Goal: Task Accomplishment & Management: Use online tool/utility

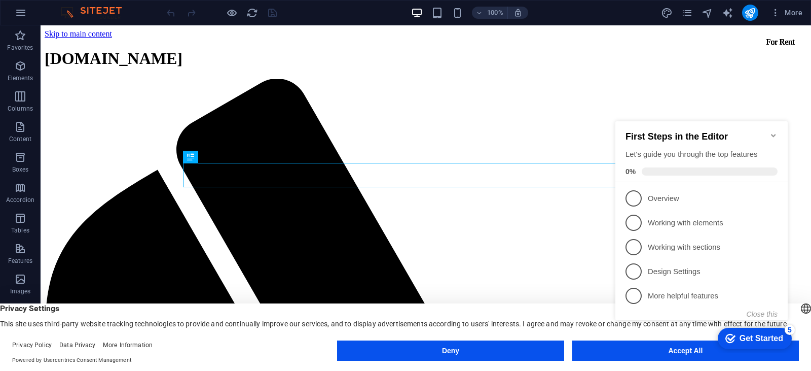
click at [775, 134] on icon "Minimize checklist" at bounding box center [773, 135] width 5 height 3
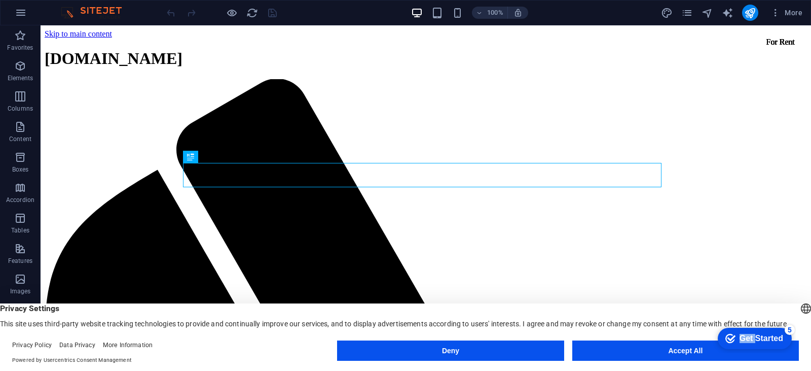
click at [775, 131] on div "checkmark Get Started 5 First Steps in the Editor Let's guide you through the t…" at bounding box center [703, 229] width 185 height 246
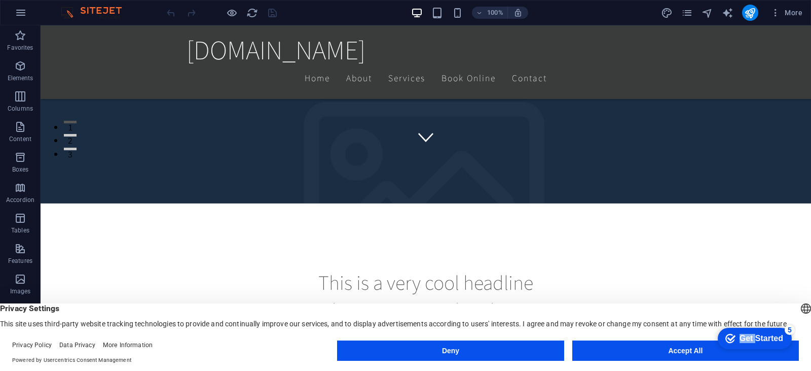
scroll to position [304, 0]
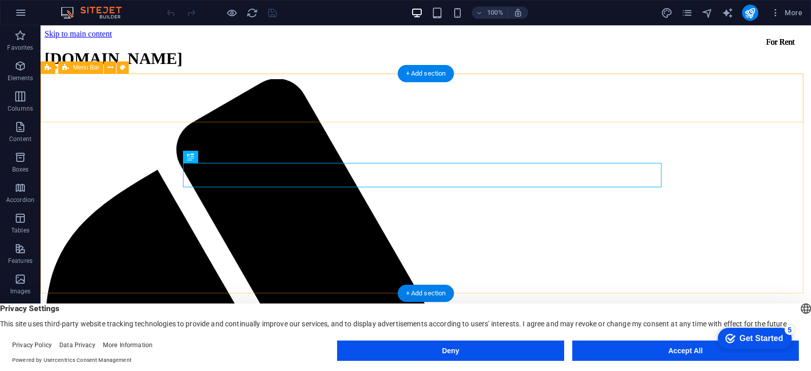
drag, startPoint x: 41, startPoint y: 25, endPoint x: 751, endPoint y: 168, distance: 724.4
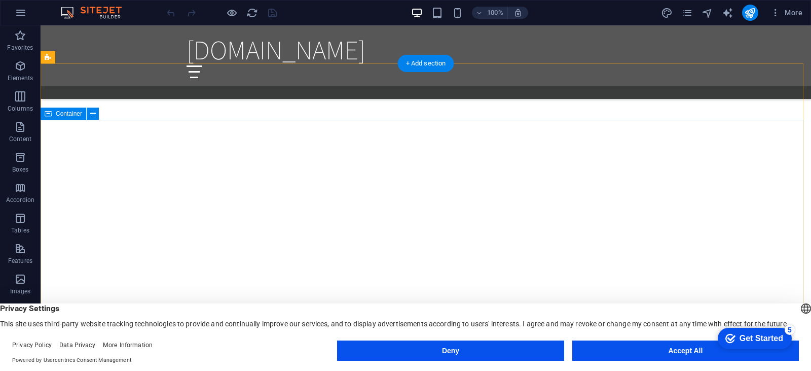
scroll to position [1217, 0]
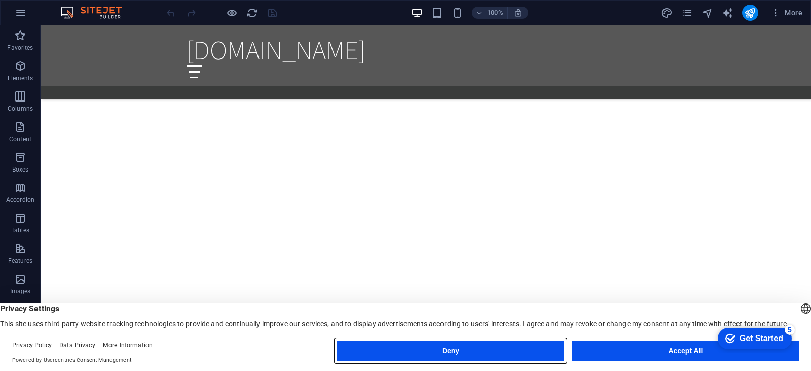
click at [0, 0] on button "Deny" at bounding box center [0, 0] width 0 height 0
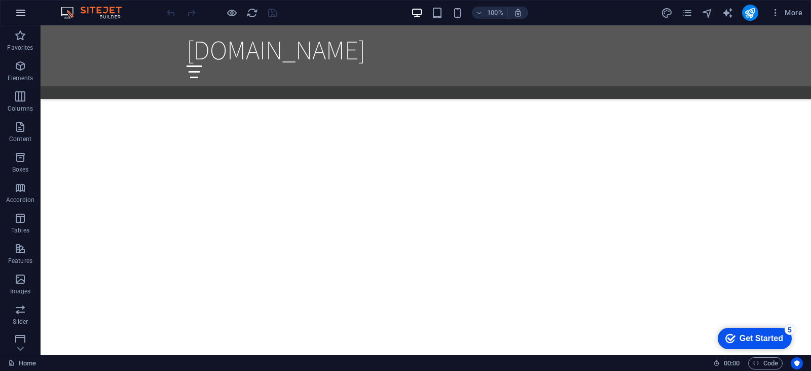
click at [0, 0] on icon "button" at bounding box center [0, 0] width 0 height 0
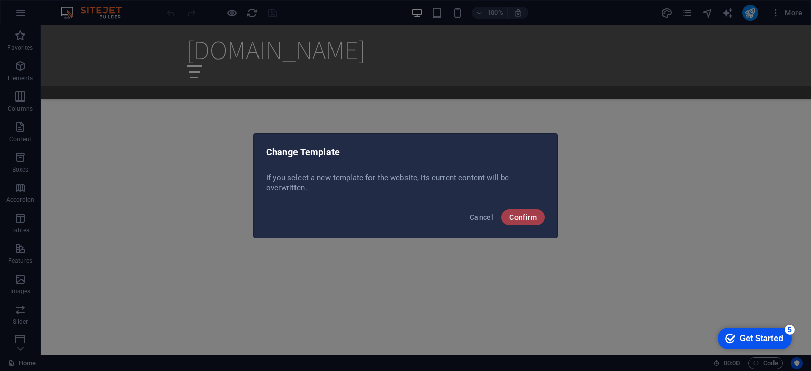
click at [535, 221] on button "Confirm" at bounding box center [523, 217] width 44 height 16
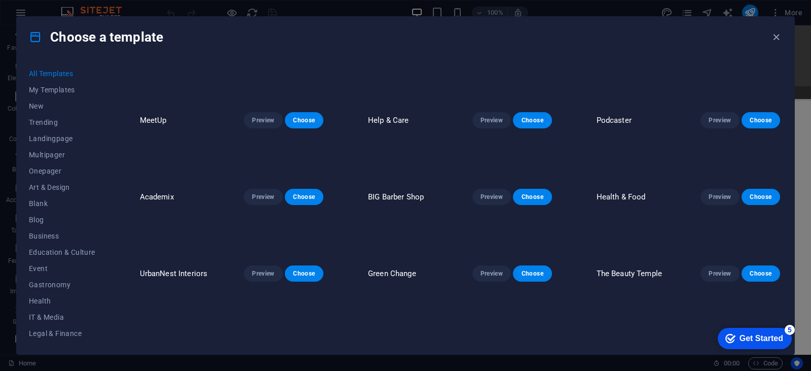
scroll to position [355, 0]
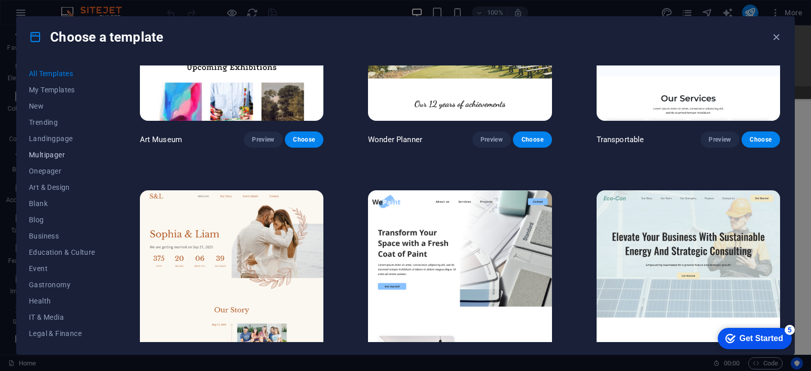
click at [52, 153] on span "Multipager" at bounding box center [62, 155] width 66 height 8
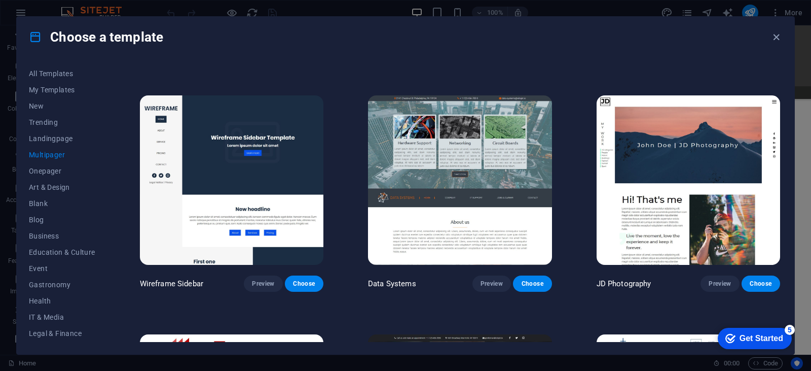
scroll to position [2332, 0]
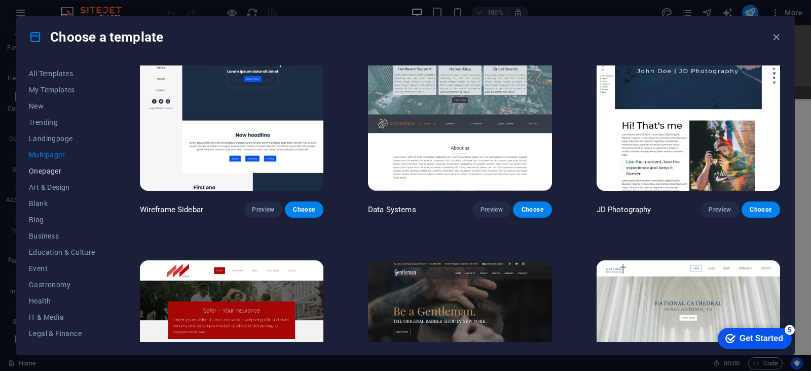
click at [53, 168] on span "Onepager" at bounding box center [62, 171] width 66 height 8
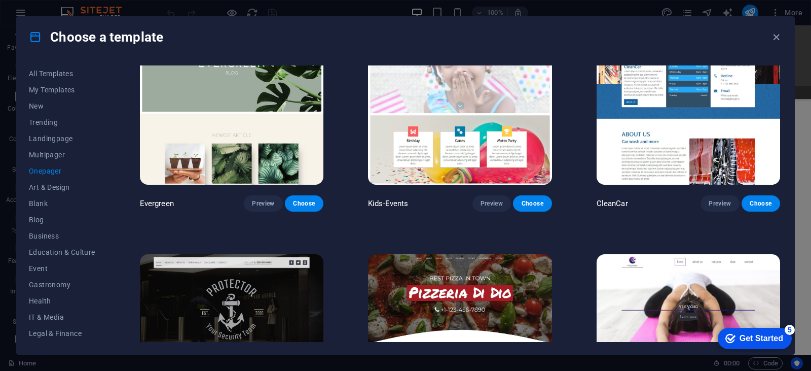
scroll to position [1521, 0]
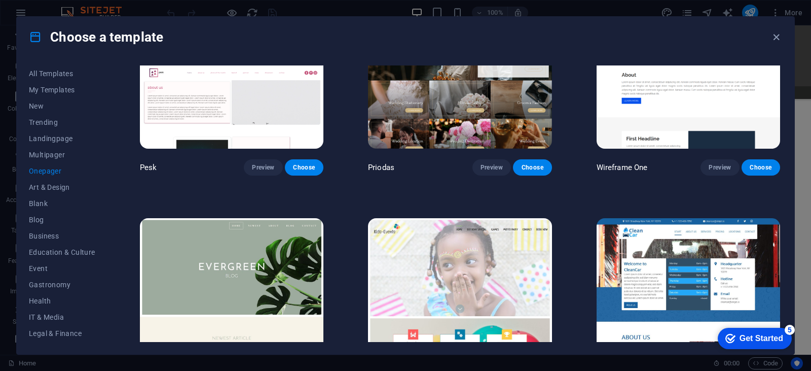
drag, startPoint x: 809, startPoint y: 62, endPoint x: 810, endPoint y: 54, distance: 7.7
click at [810, 54] on div "Choose a template All Templates My Templates New Trending Landingpage Multipage…" at bounding box center [405, 185] width 811 height 371
click at [806, 58] on div "Choose a template All Templates My Templates New Trending Landingpage Multipage…" at bounding box center [405, 185] width 811 height 371
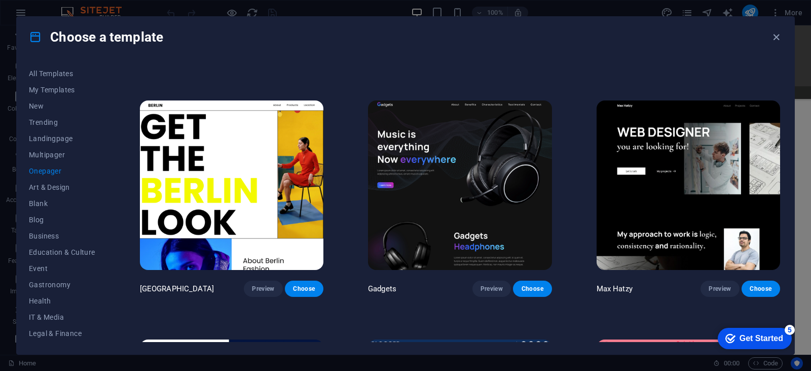
scroll to position [912, 0]
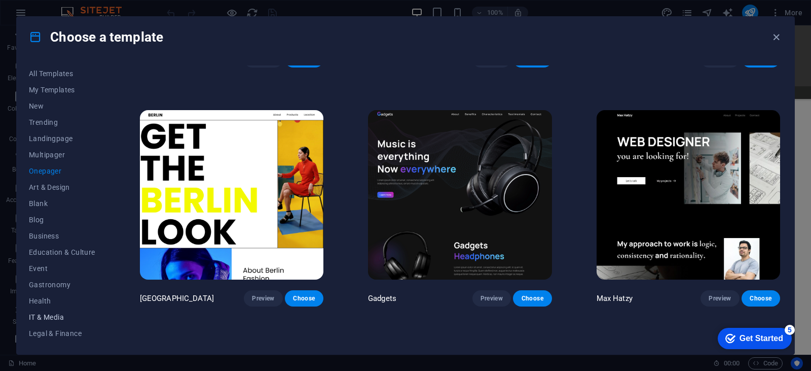
click at [0, 0] on button "IT & Media" at bounding box center [0, 0] width 0 height 0
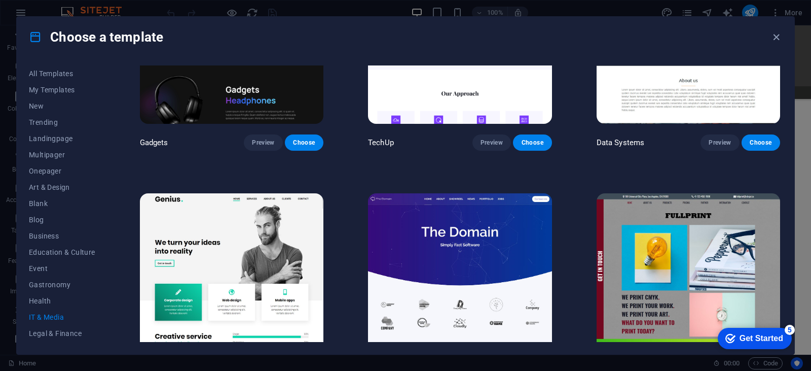
scroll to position [453, 0]
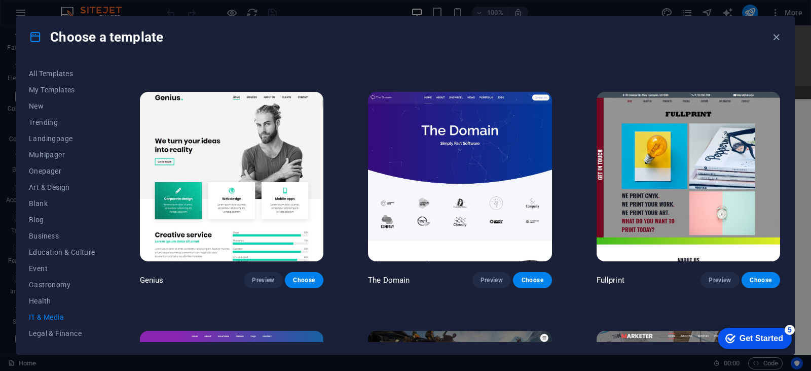
click at [455, 164] on img at bounding box center [459, 176] width 183 height 169
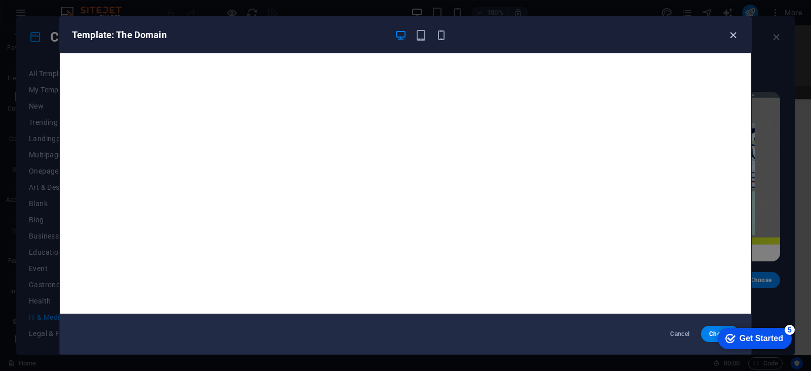
click at [729, 35] on icon "button" at bounding box center [733, 35] width 12 height 12
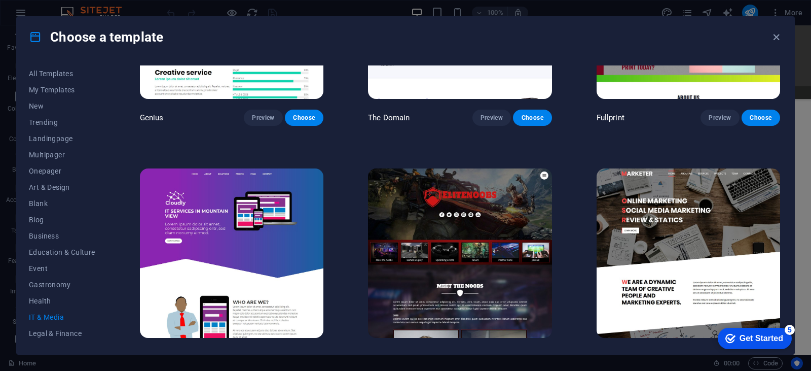
scroll to position [634, 0]
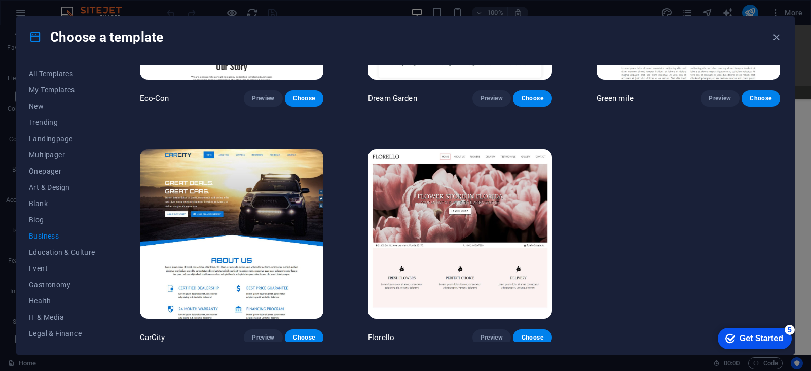
scroll to position [158, 0]
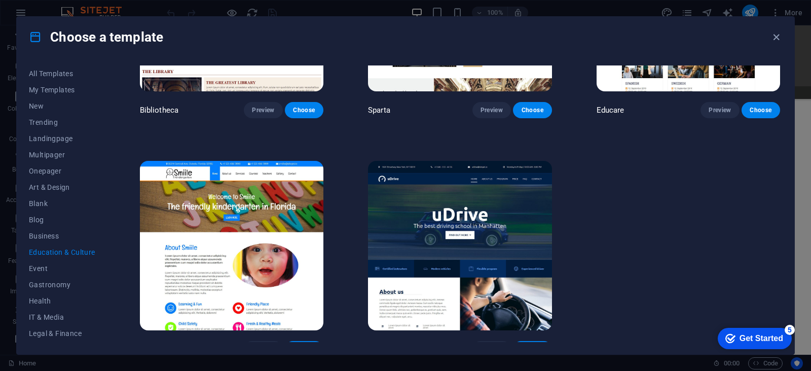
scroll to position [396, 0]
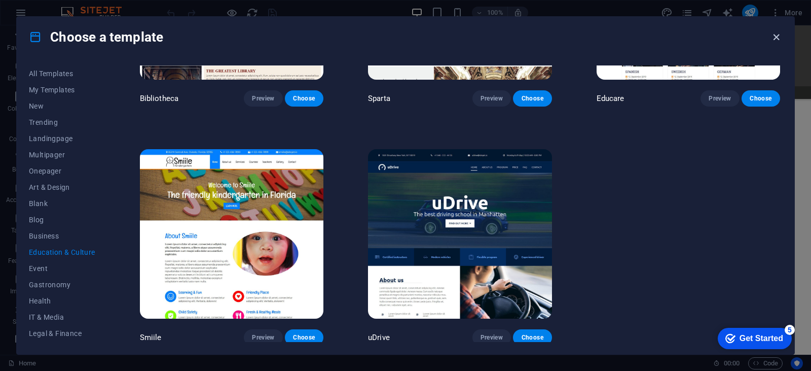
click at [0, 0] on icon "button" at bounding box center [0, 0] width 0 height 0
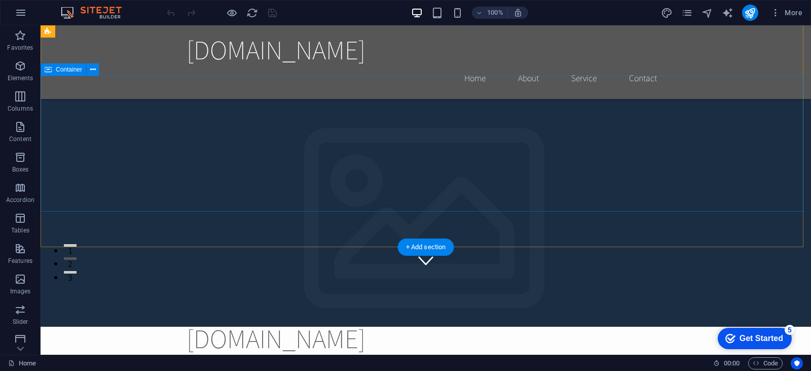
scroll to position [0, 0]
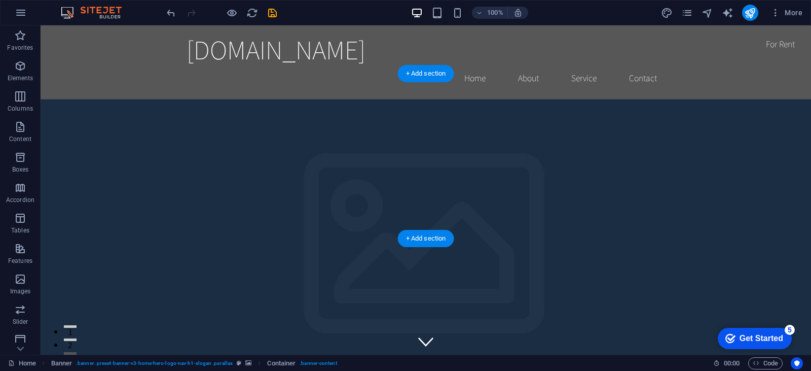
click at [493, 205] on figure at bounding box center [426, 263] width 770 height 329
select select "vh"
select select "header"
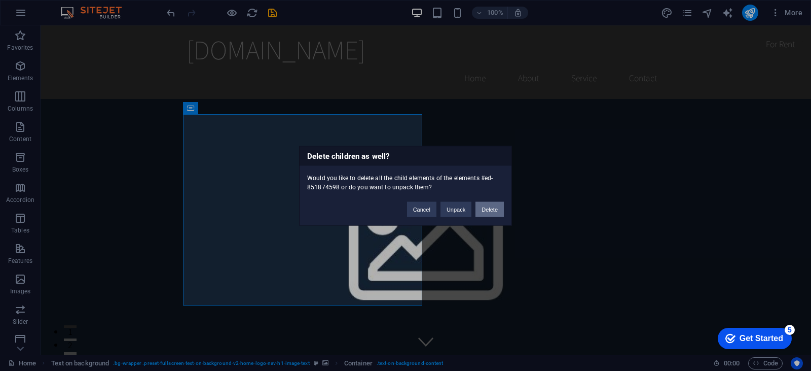
click at [495, 210] on button "Delete" at bounding box center [489, 208] width 28 height 15
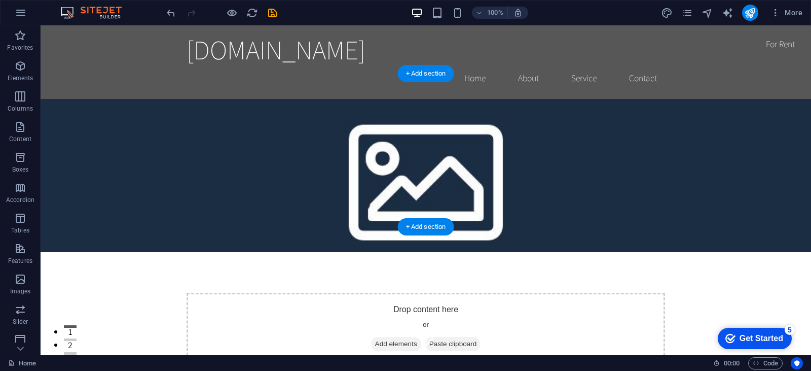
click at [348, 109] on figure at bounding box center [426, 175] width 770 height 153
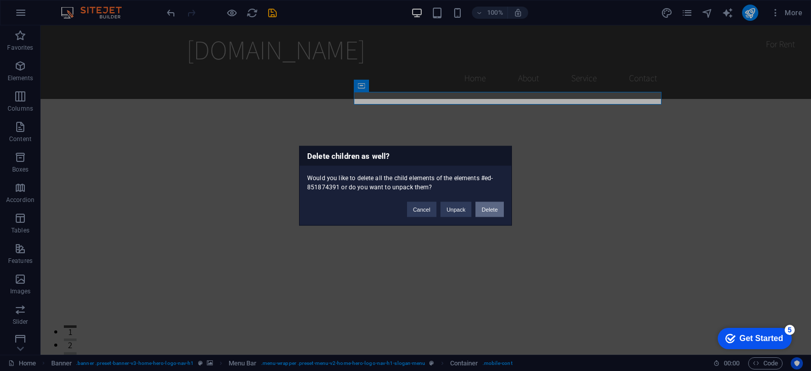
click at [481, 210] on button "Delete" at bounding box center [489, 208] width 28 height 15
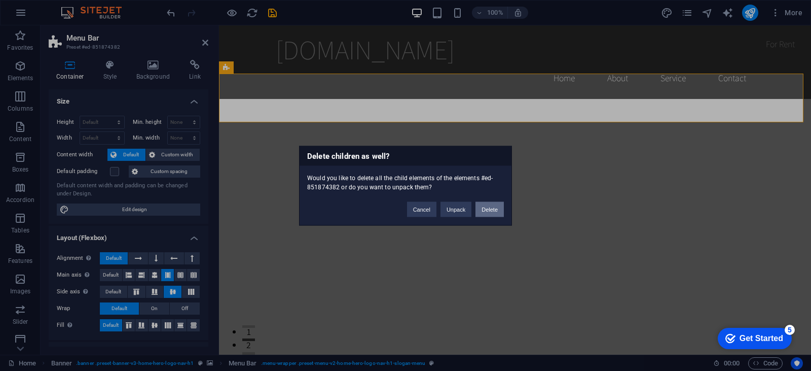
drag, startPoint x: 135, startPoint y: 59, endPoint x: 486, endPoint y: 212, distance: 383.0
click at [486, 212] on button "Delete" at bounding box center [489, 208] width 28 height 15
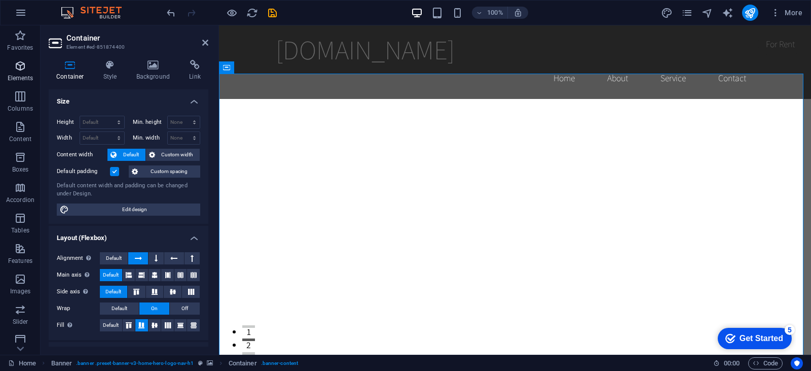
click at [15, 66] on icon "button" at bounding box center [20, 66] width 12 height 12
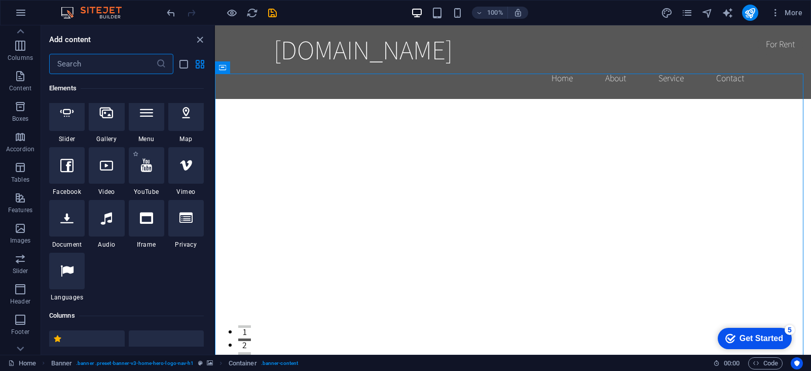
scroll to position [260, 0]
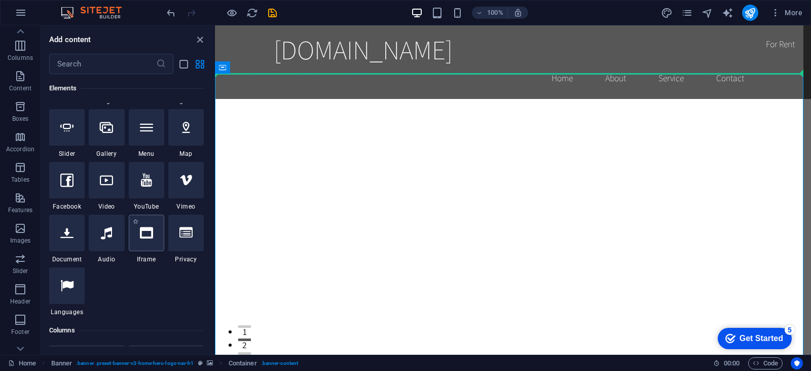
select select "%"
select select "px"
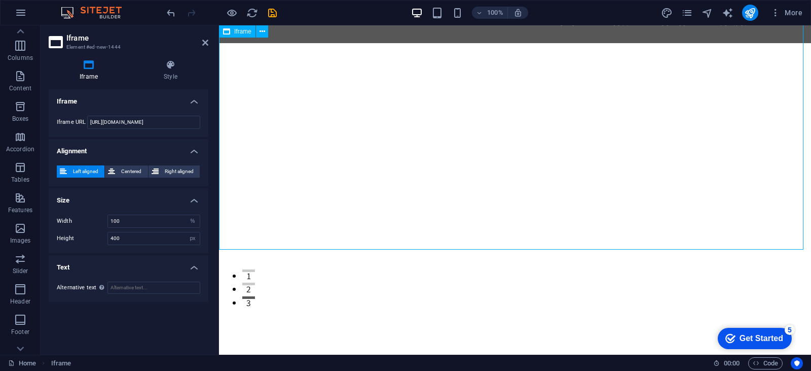
scroll to position [0, 0]
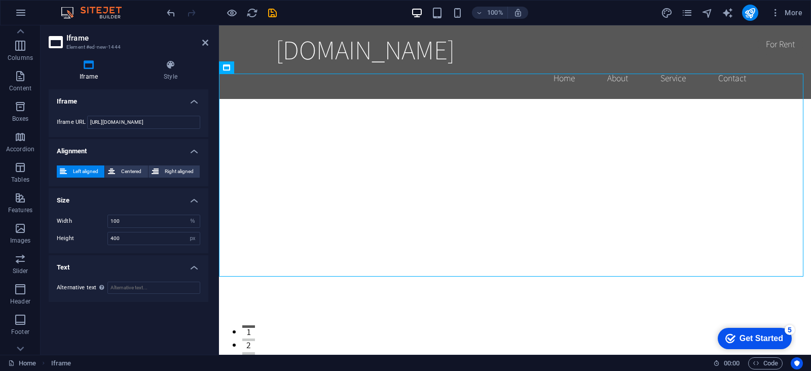
click at [115, 108] on div "Iframe URL [URL][DOMAIN_NAME]" at bounding box center [129, 121] width 160 height 29
click at [142, 98] on h4 "Iframe" at bounding box center [129, 98] width 160 height 18
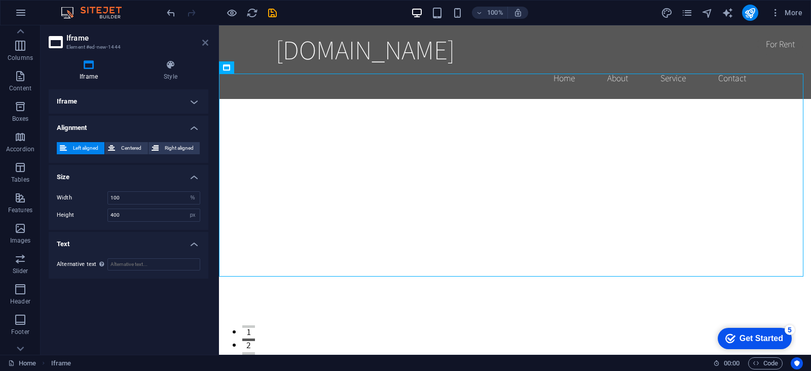
click at [203, 41] on icon at bounding box center [205, 43] width 6 height 8
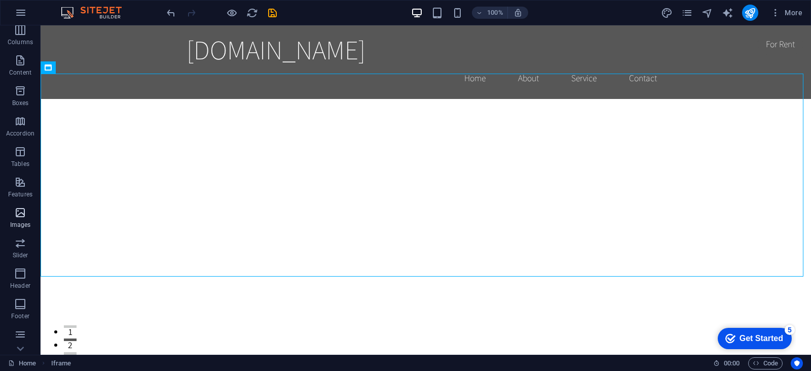
scroll to position [101, 0]
click at [18, 207] on icon "button" at bounding box center [20, 208] width 12 height 12
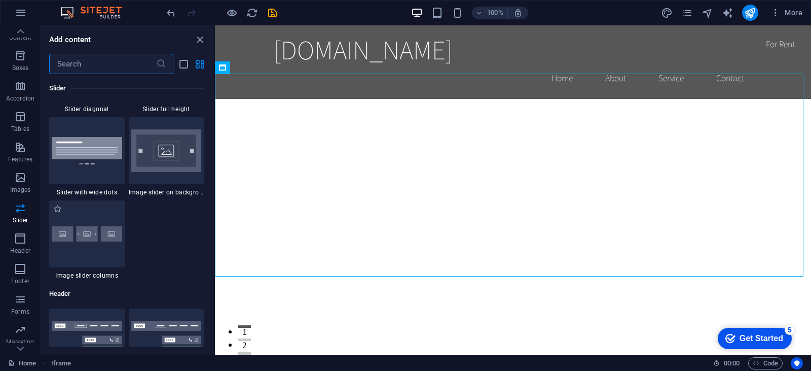
scroll to position [5746, 0]
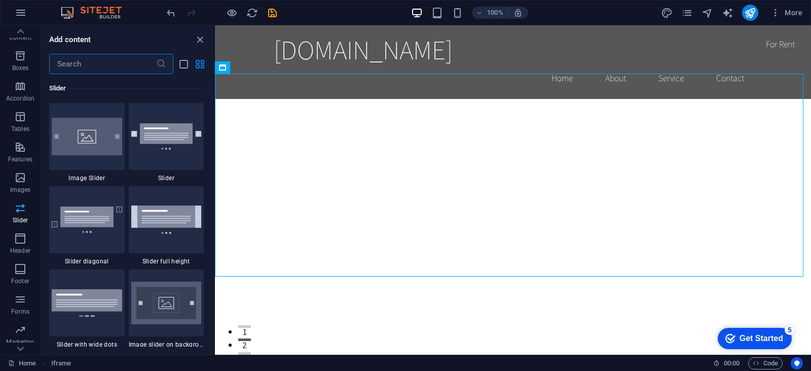
click at [20, 211] on icon "button" at bounding box center [20, 208] width 12 height 12
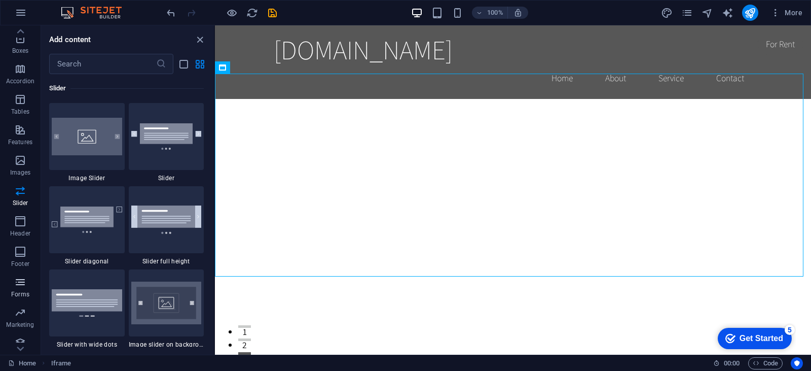
scroll to position [127, 0]
click at [29, 305] on span "Marketing" at bounding box center [20, 310] width 41 height 24
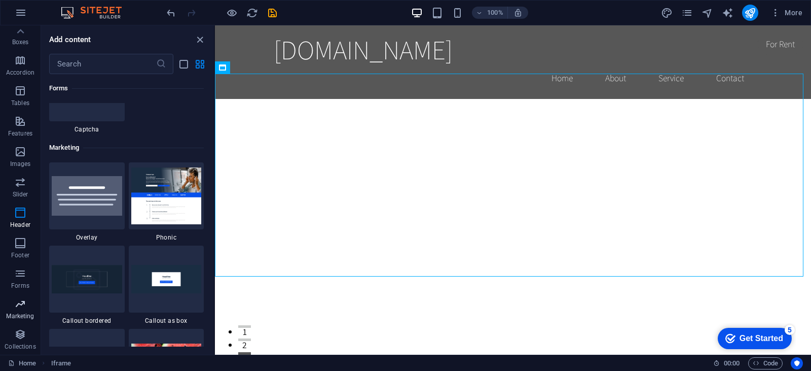
scroll to position [8257, 0]
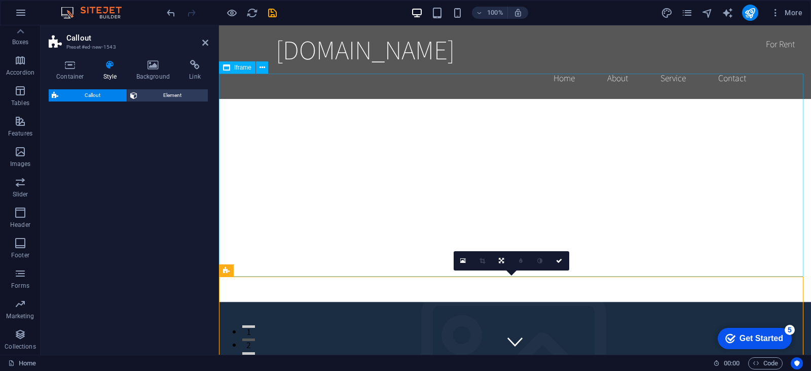
drag, startPoint x: 375, startPoint y: 246, endPoint x: 367, endPoint y: 241, distance: 9.6
click at [367, 241] on div "</div>" at bounding box center [515, 200] width 592 height 203
select select "rem"
select select "px"
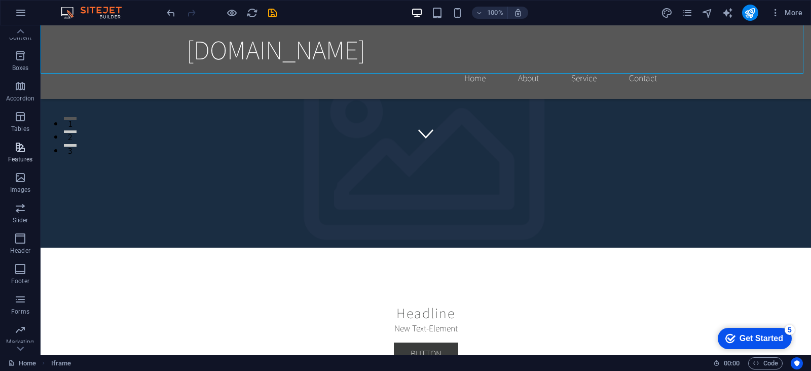
scroll to position [127, 0]
click at [13, 340] on span "Collections" at bounding box center [20, 340] width 41 height 24
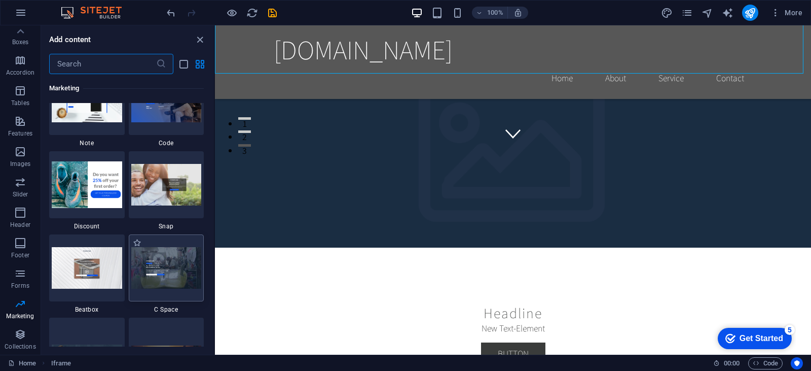
scroll to position [8721, 0]
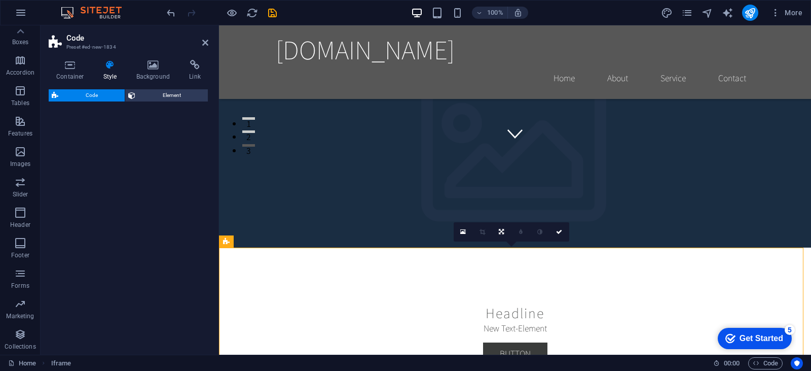
select select "%"
select select "rem"
select select "px"
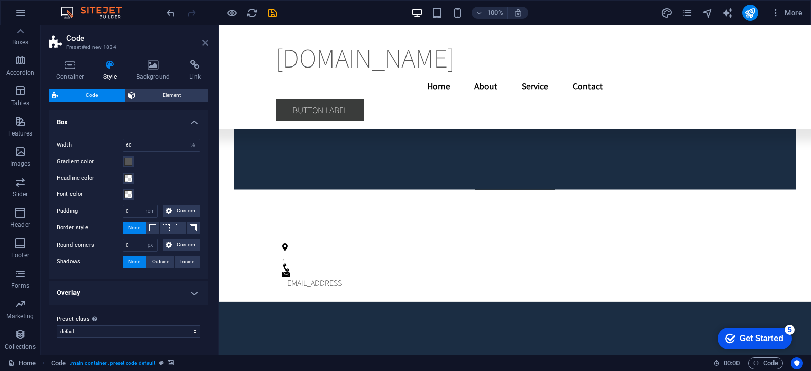
scroll to position [2804, 0]
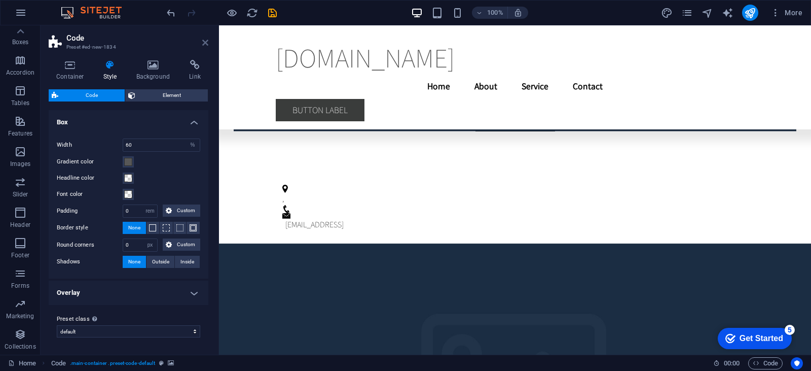
click at [207, 43] on icon at bounding box center [205, 43] width 6 height 8
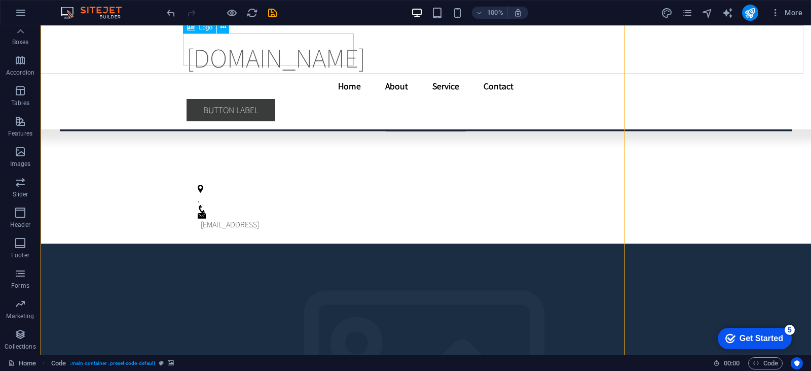
scroll to position [607, 0]
